Goal: Obtain resource: Obtain resource

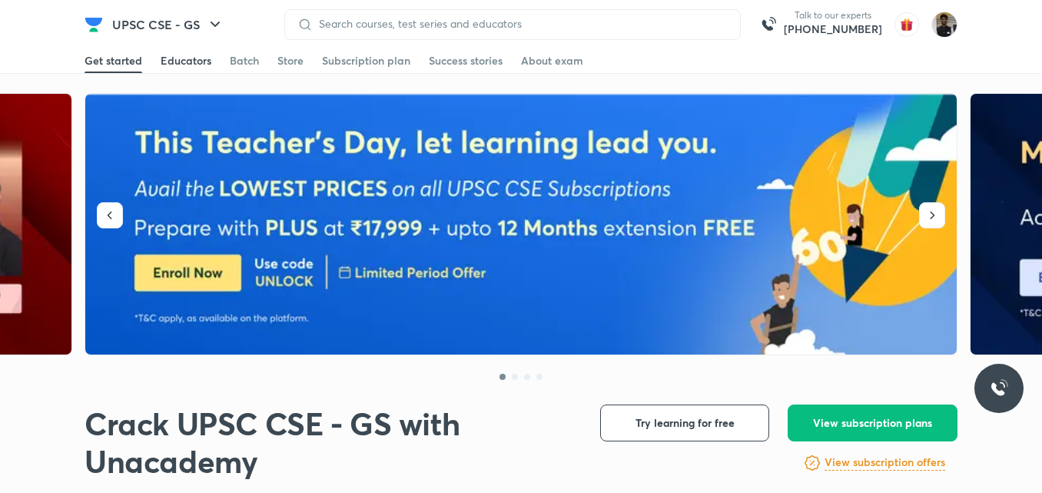
click at [195, 51] on link "Educators" at bounding box center [186, 60] width 51 height 25
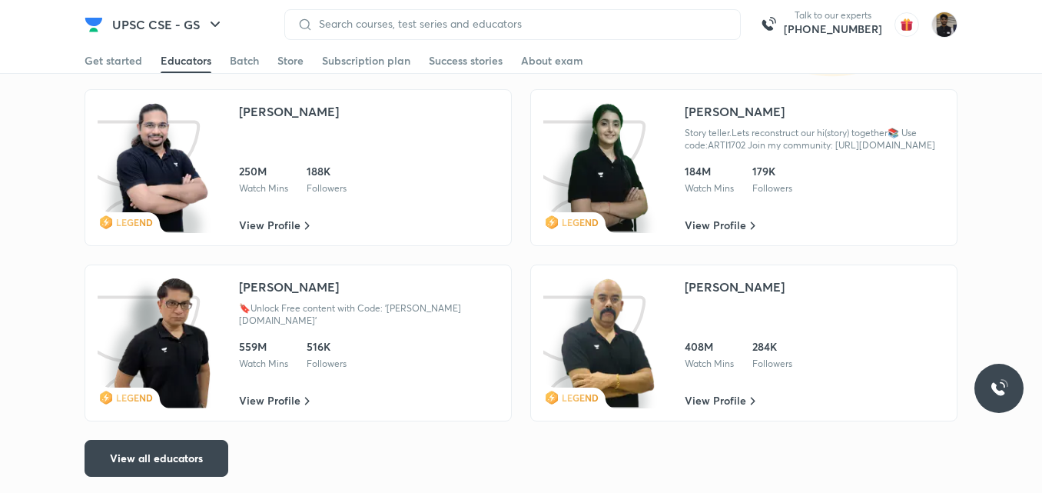
scroll to position [2593, 0]
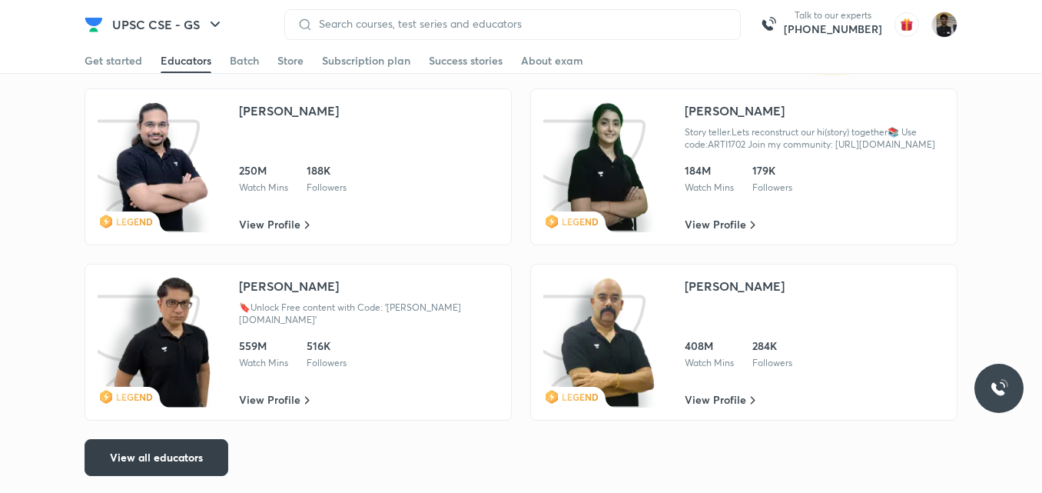
click at [204, 460] on button "View all educators" at bounding box center [157, 457] width 144 height 37
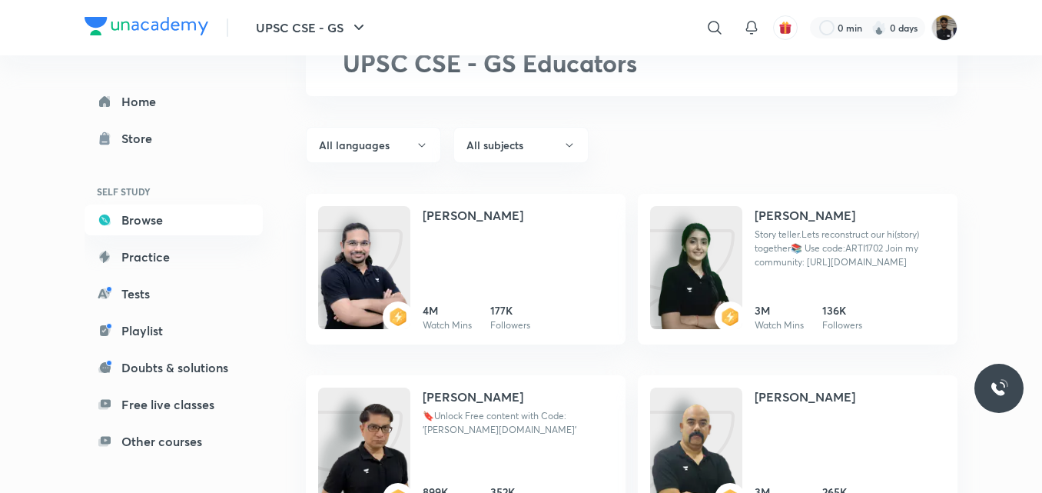
scroll to position [105, 0]
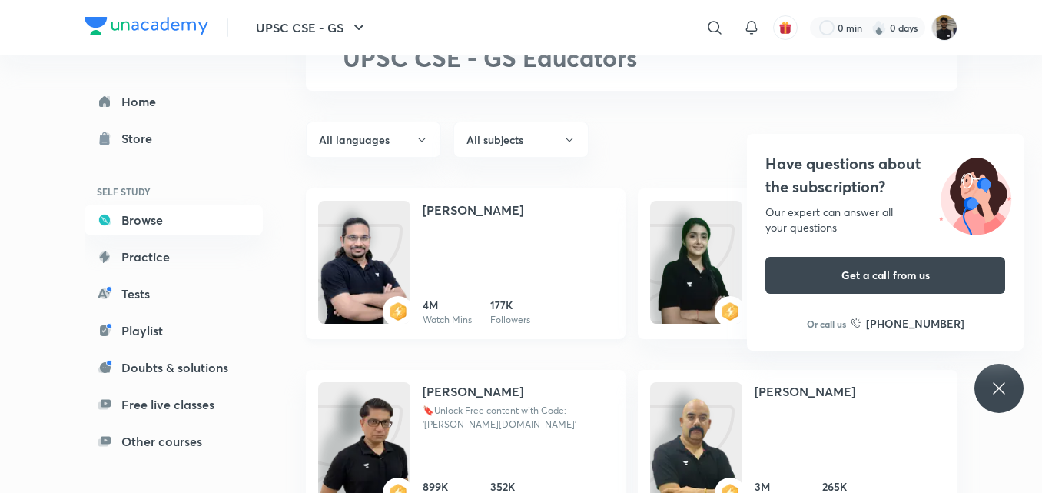
click at [490, 213] on h4 "[PERSON_NAME]" at bounding box center [473, 210] width 101 height 18
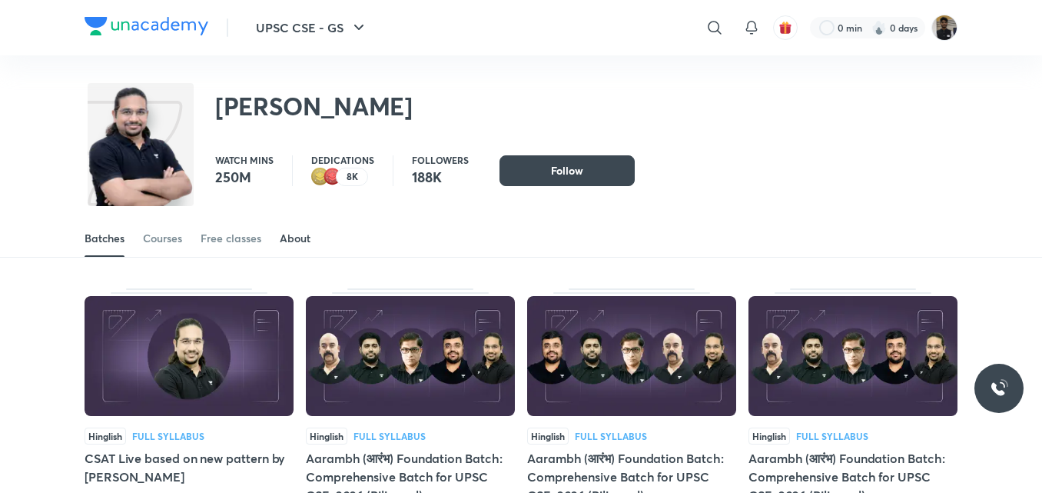
click at [307, 250] on link "About" at bounding box center [295, 238] width 31 height 37
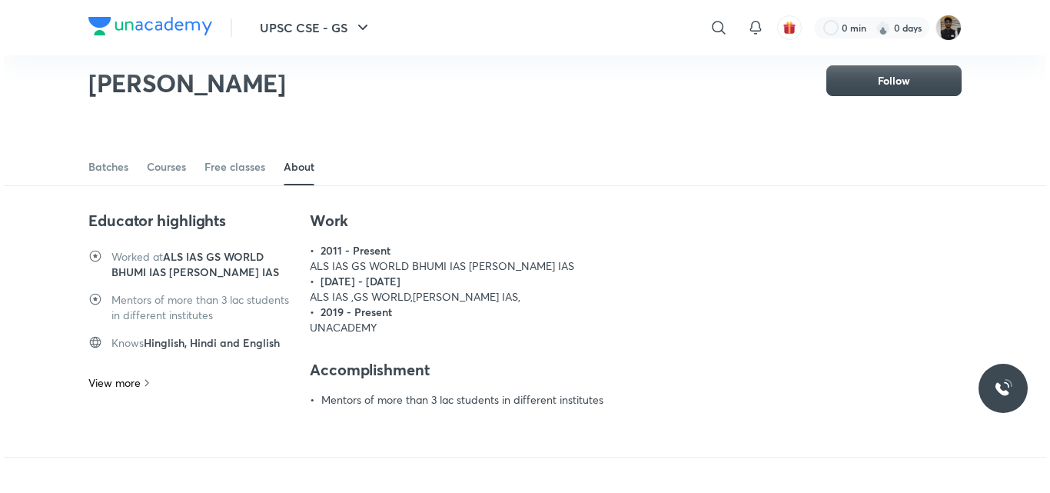
scroll to position [18, 0]
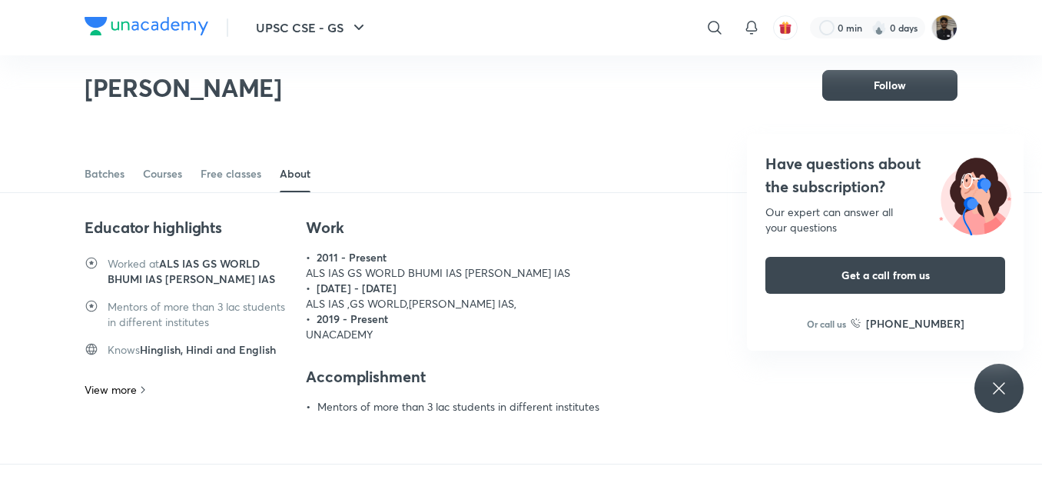
click at [138, 390] on icon at bounding box center [143, 389] width 12 height 12
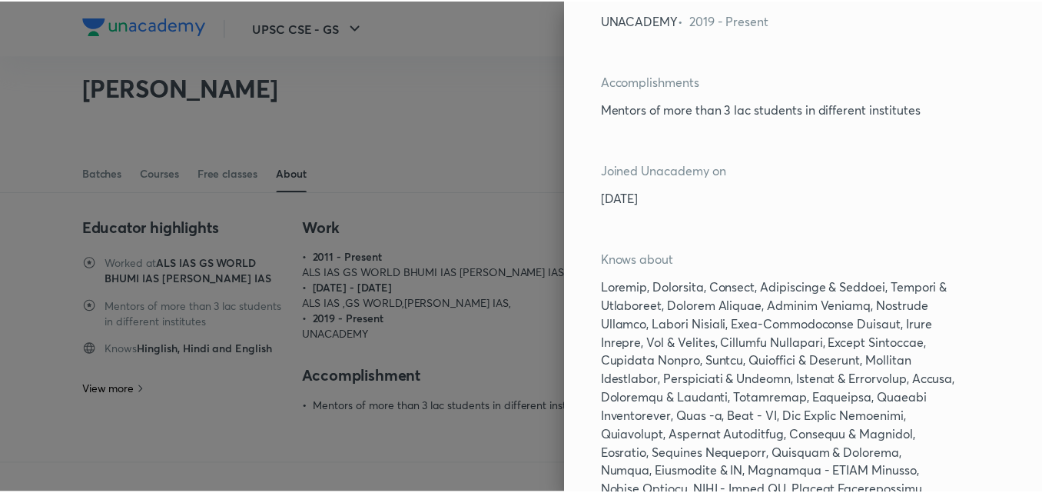
scroll to position [0, 0]
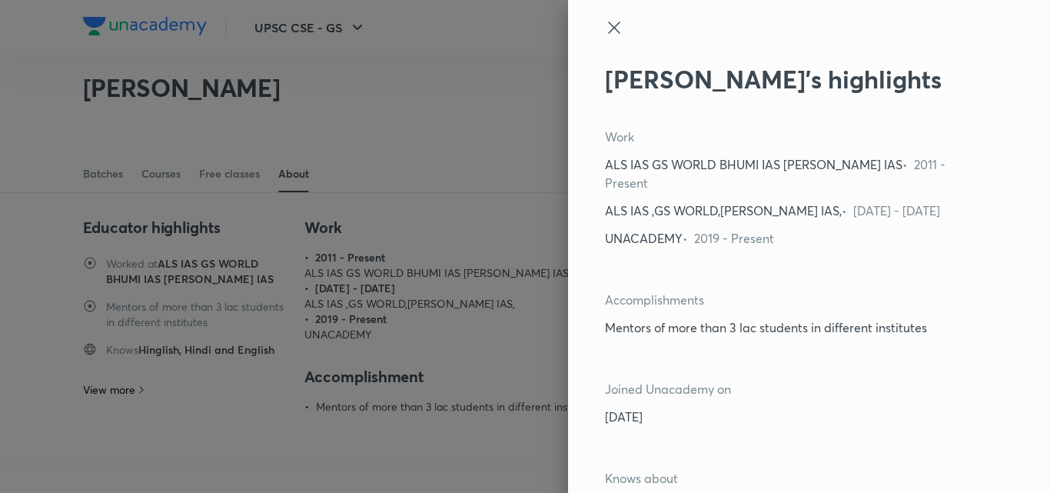
click at [608, 28] on icon at bounding box center [614, 28] width 12 height 12
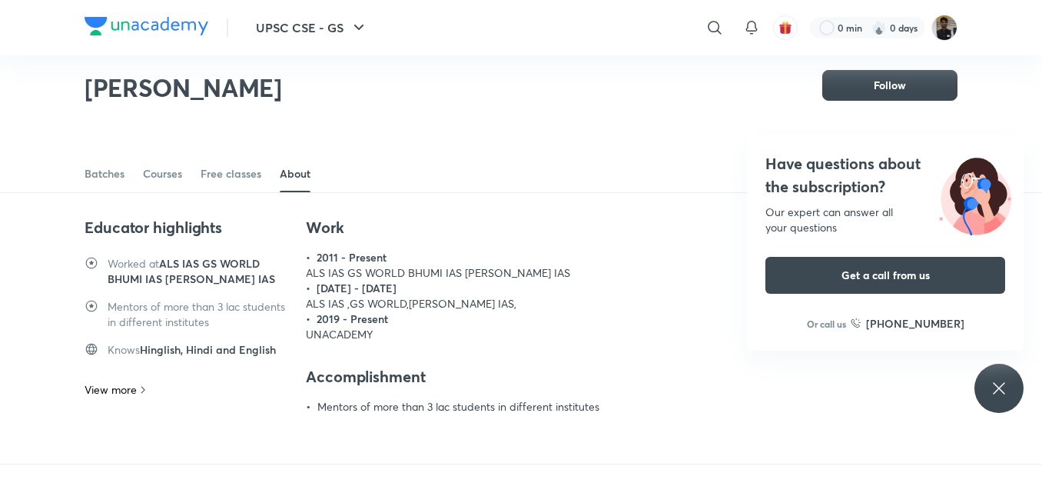
click at [1014, 389] on div "Have questions about the subscription? Our expert can answer all your questions…" at bounding box center [998, 387] width 49 height 49
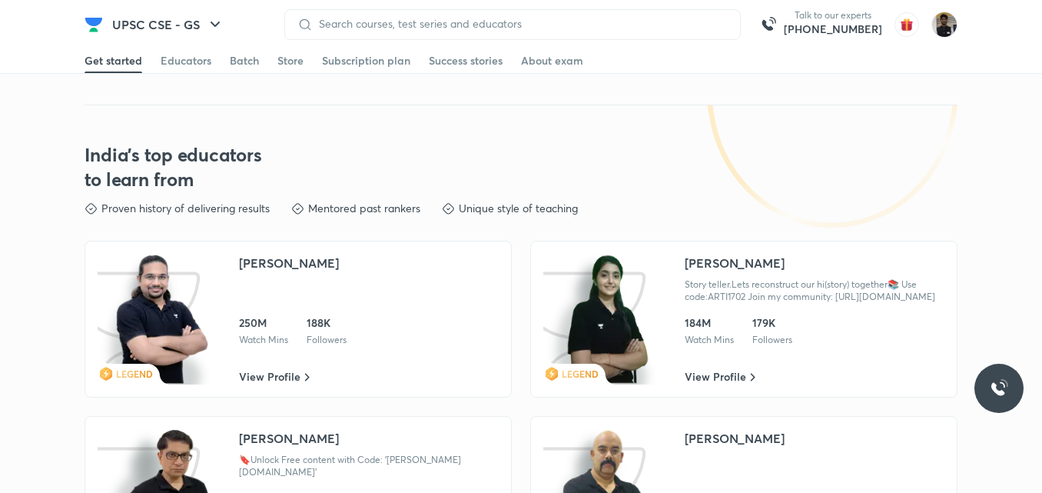
scroll to position [2482, 0]
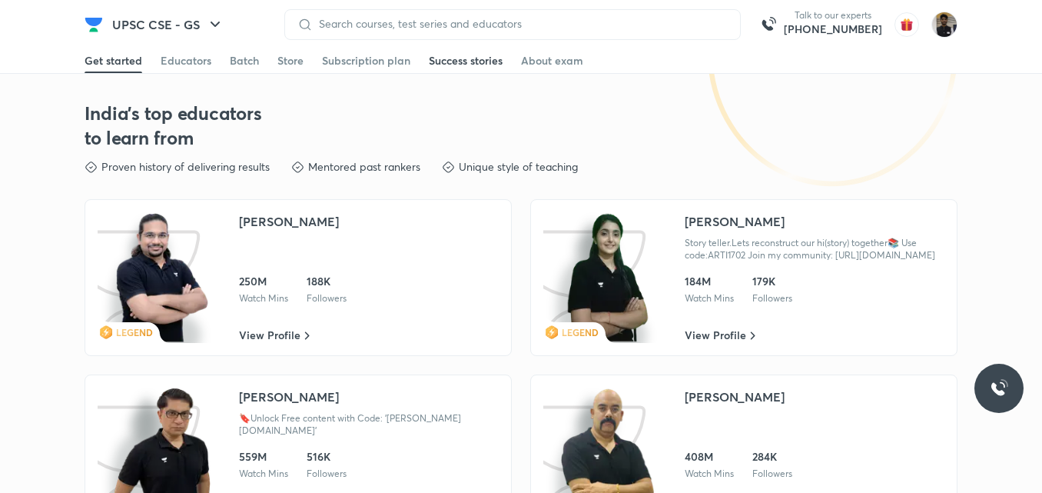
click at [476, 55] on div "Success stories" at bounding box center [466, 60] width 74 height 15
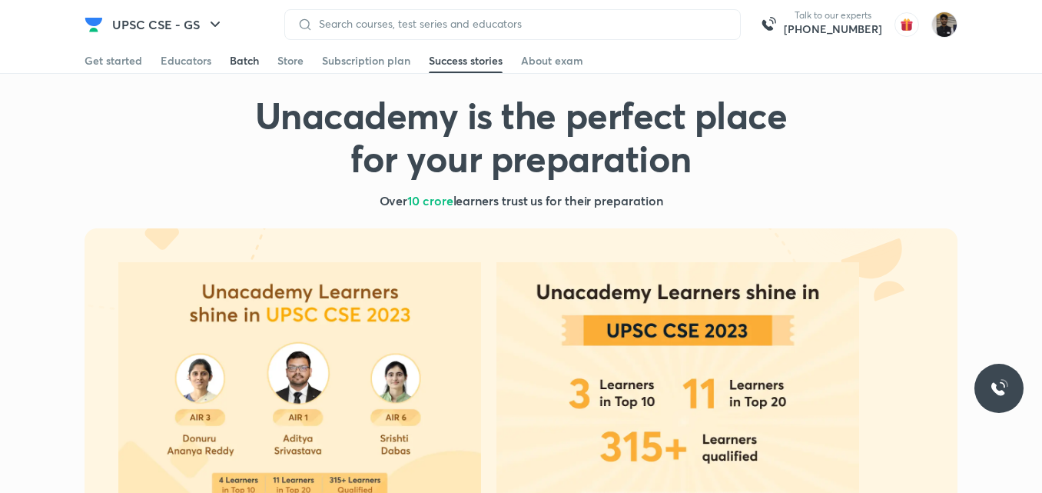
click at [249, 63] on div "Batch" at bounding box center [244, 60] width 29 height 15
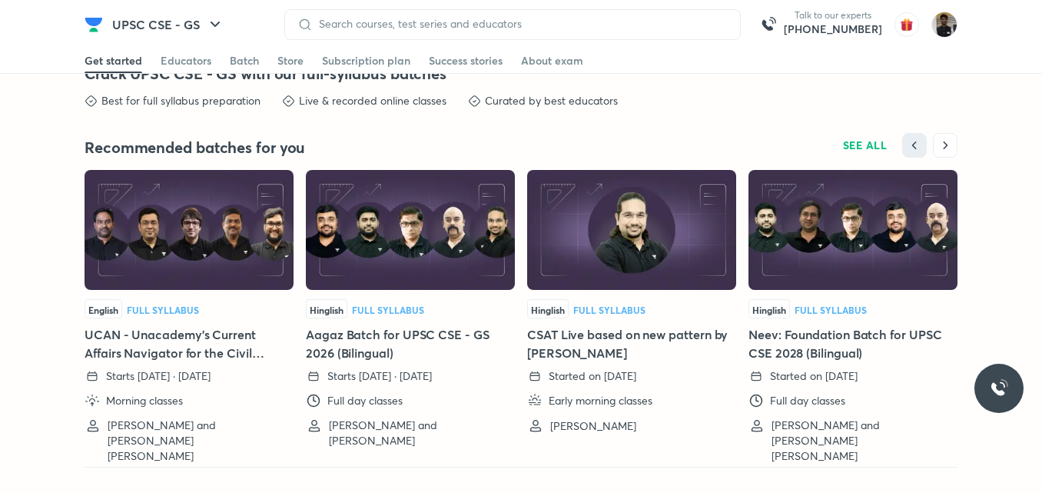
scroll to position [3391, 0]
click at [347, 344] on h5 "Aagaz Batch for UPSC CSE - GS 2026 (Bilingual)" at bounding box center [410, 343] width 209 height 37
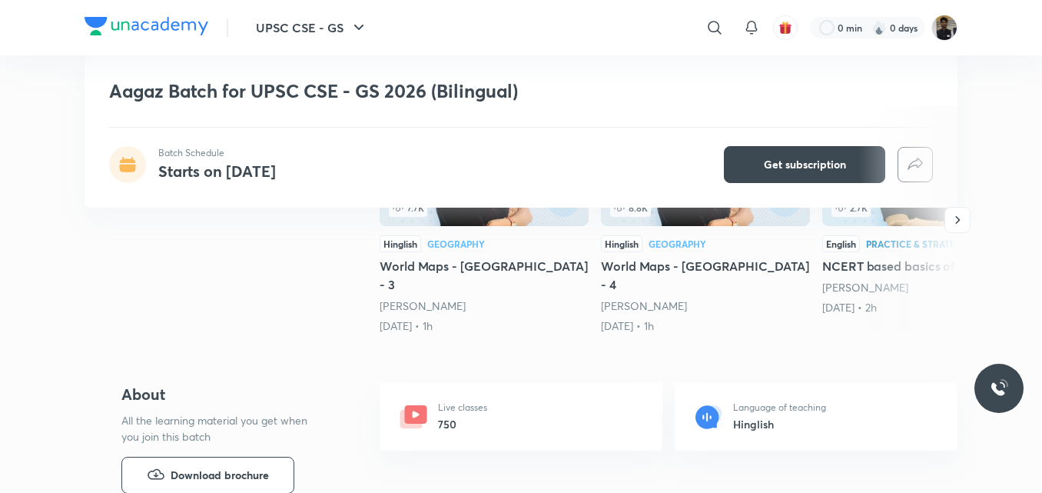
scroll to position [435, 0]
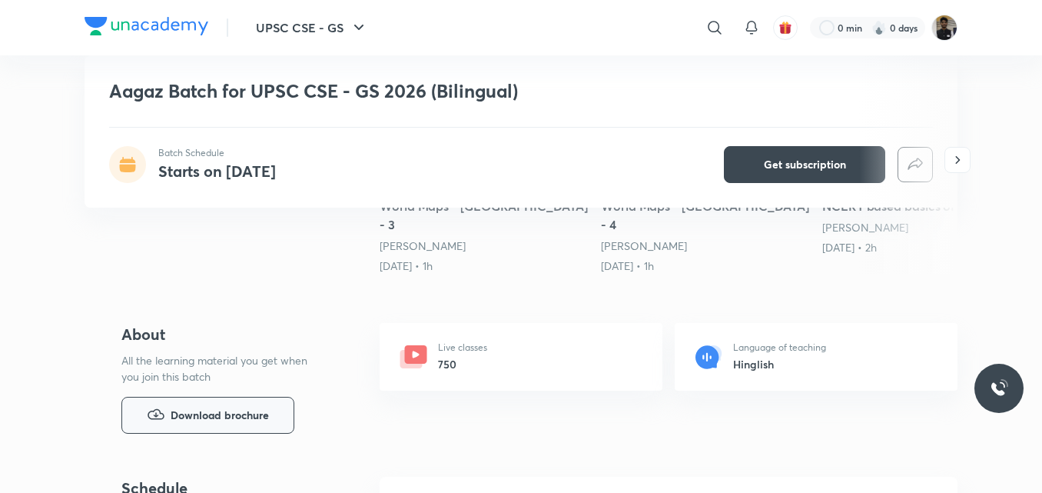
click at [227, 406] on span "Download brochure" at bounding box center [220, 414] width 98 height 17
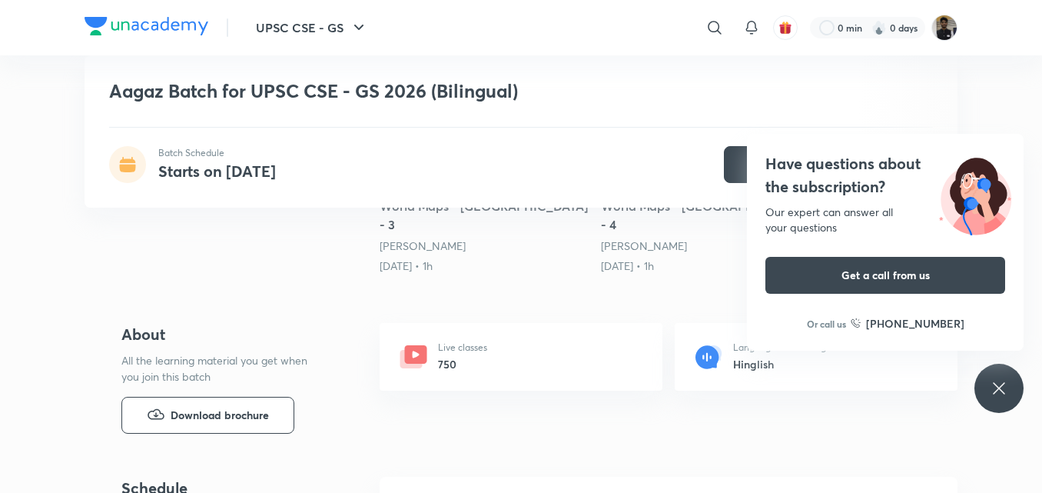
click at [1001, 377] on div "Have questions about the subscription? Our expert can answer all your questions…" at bounding box center [998, 387] width 49 height 49
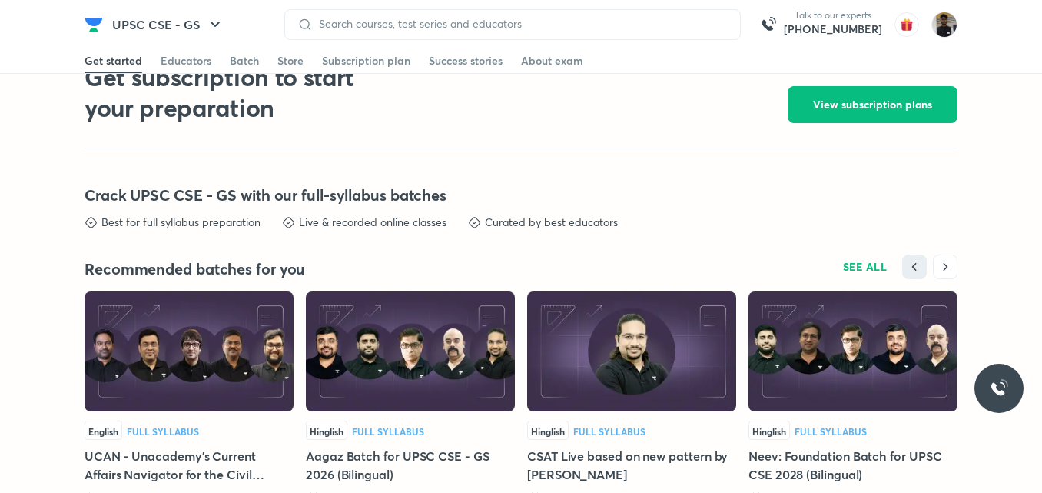
scroll to position [3391, 0]
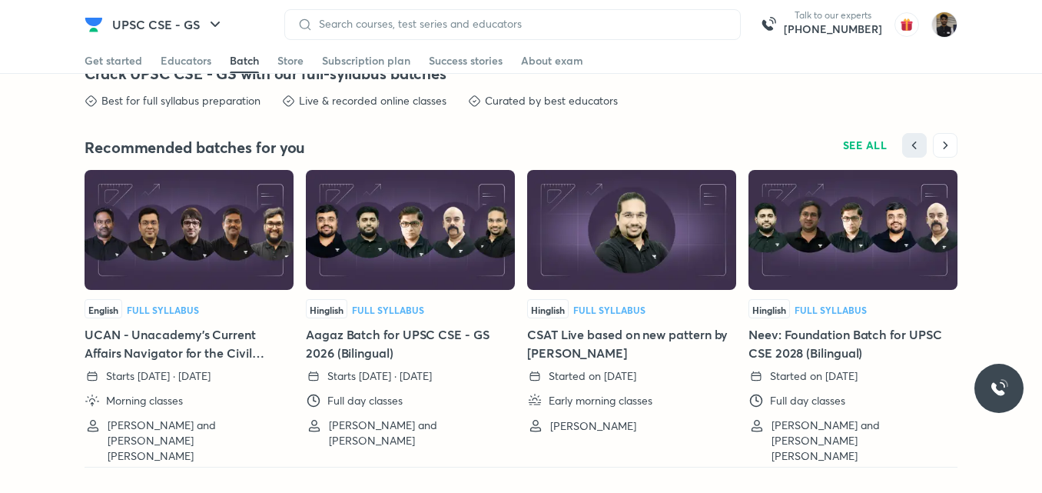
click at [826, 352] on h5 "Neev: Foundation Batch for UPSC CSE 2028 (Bilingual)" at bounding box center [852, 343] width 209 height 37
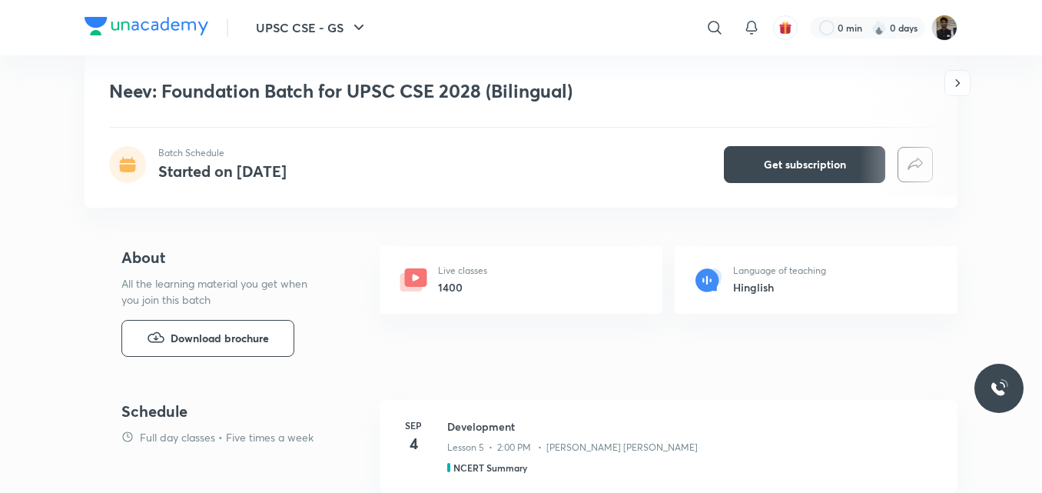
scroll to position [520, 0]
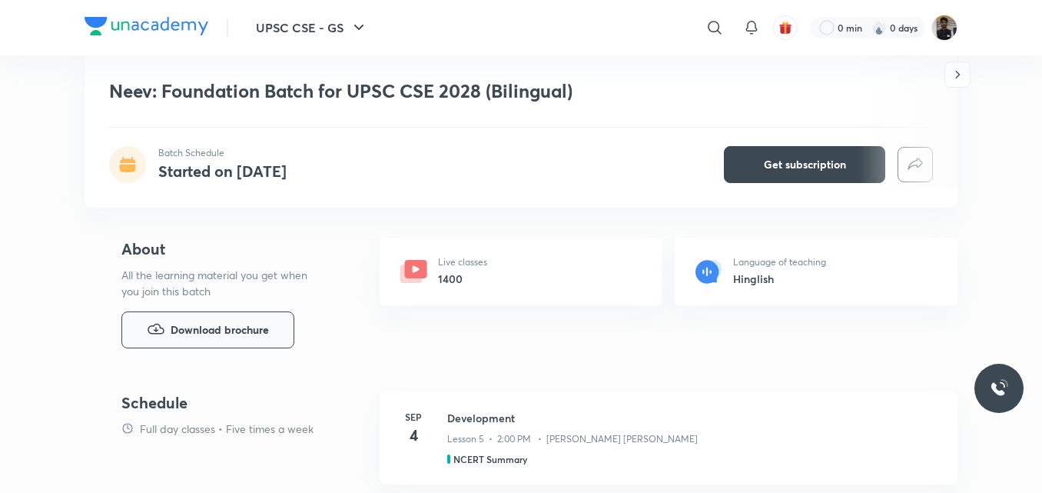
click at [224, 336] on span "Download brochure" at bounding box center [220, 329] width 98 height 17
